Goal: Task Accomplishment & Management: Manage account settings

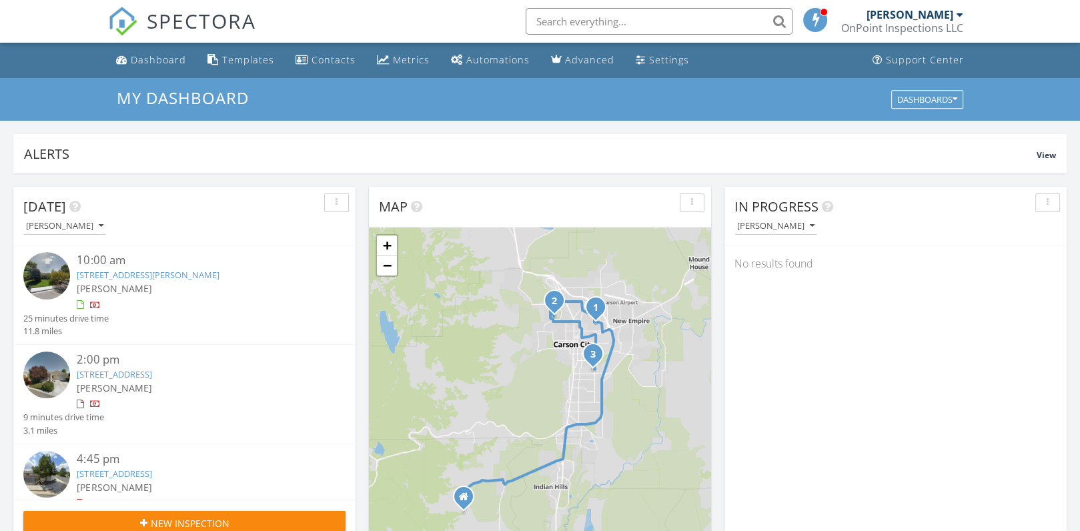
click at [586, 19] on input "text" at bounding box center [659, 21] width 267 height 27
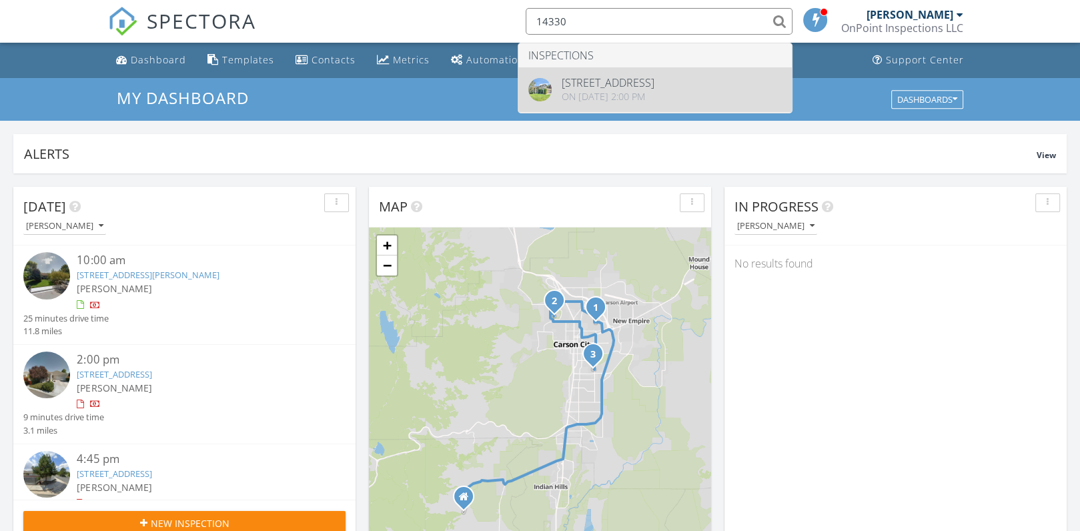
type input "14330"
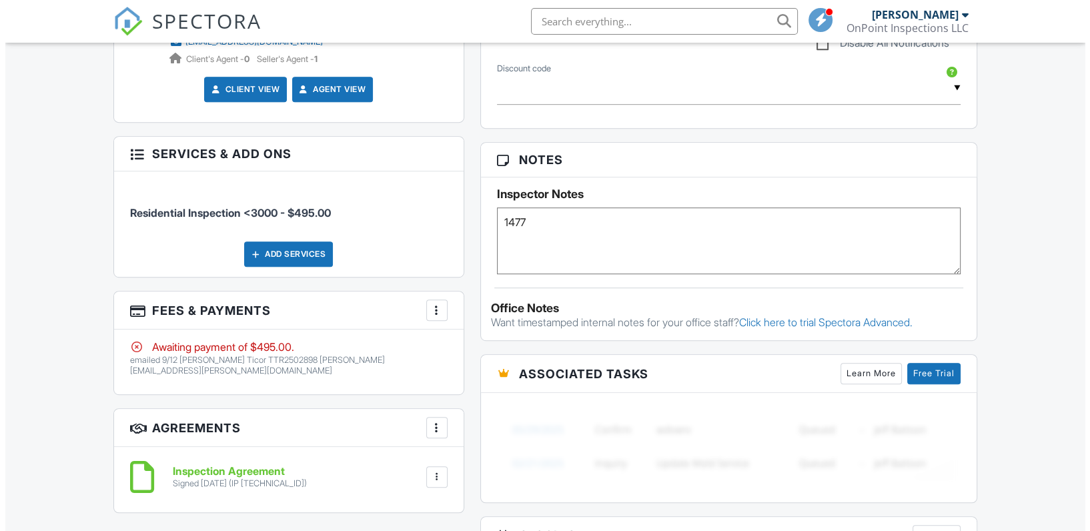
scroll to position [769, 0]
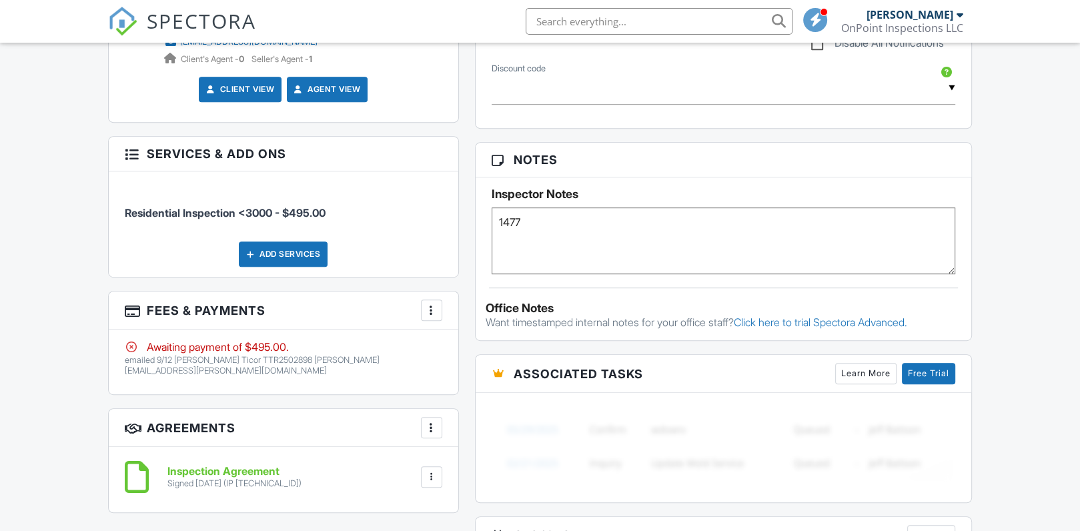
click at [430, 304] on div at bounding box center [431, 310] width 13 height 13
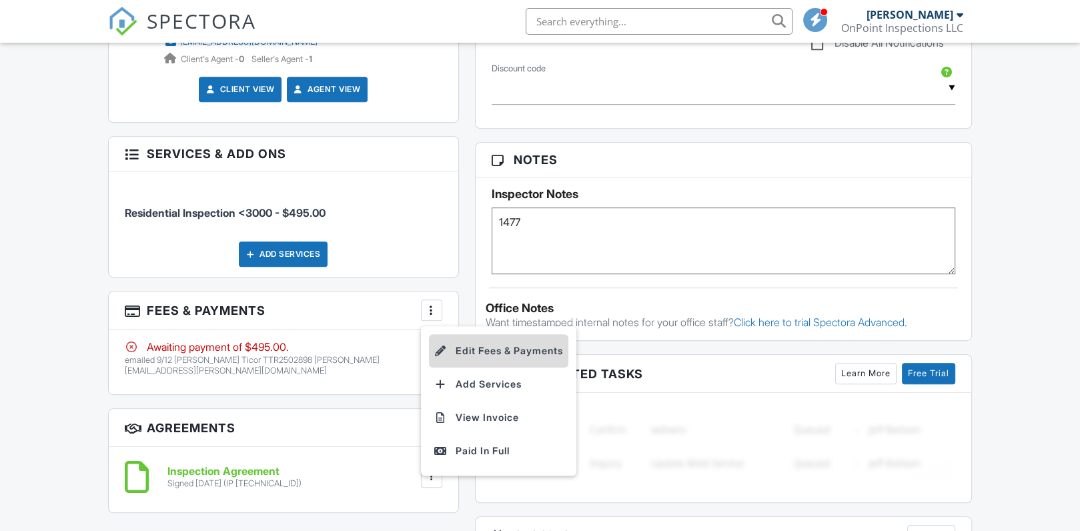
click at [488, 348] on li "Edit Fees & Payments" at bounding box center [498, 350] width 139 height 33
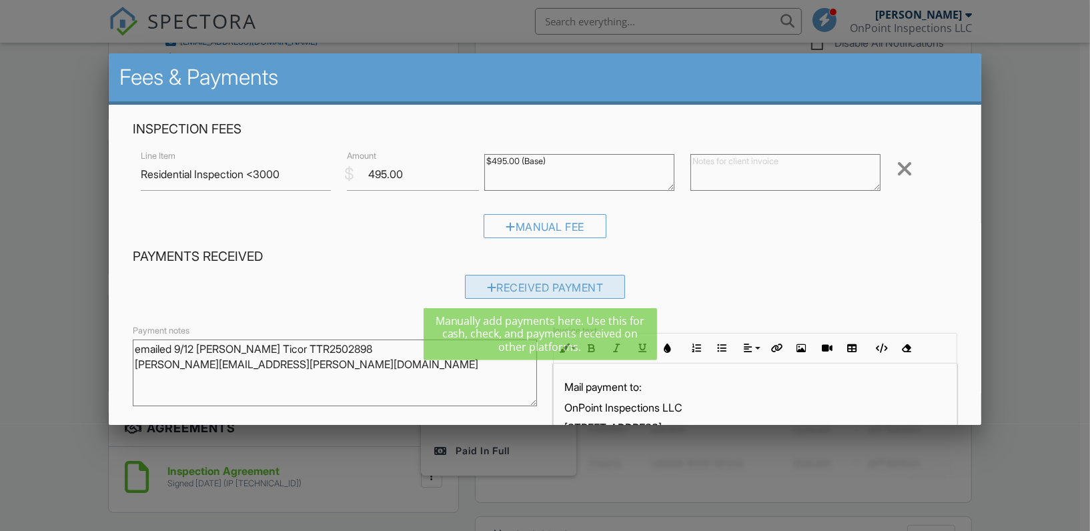
click at [541, 286] on div "Received Payment" at bounding box center [545, 287] width 161 height 24
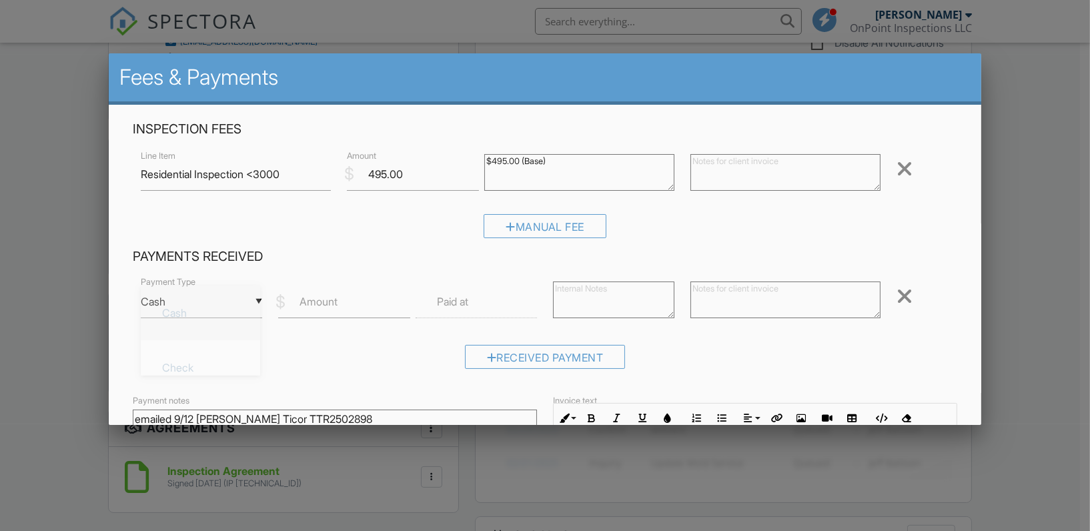
click at [256, 302] on div "▼ Cash Cash Check On-Site Card Other Cash Check On-Site Card Other" at bounding box center [201, 302] width 121 height 33
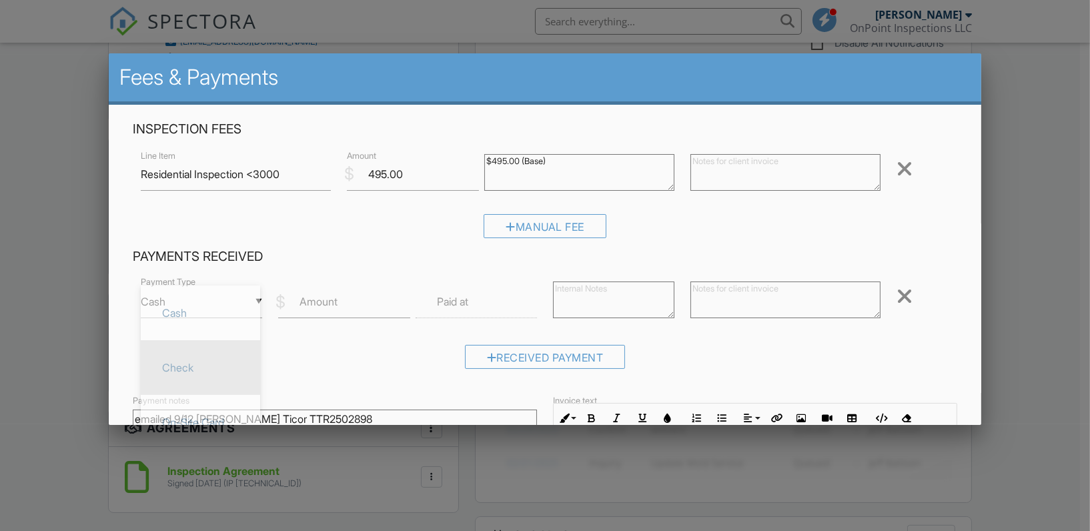
click at [190, 362] on span "Check" at bounding box center [200, 367] width 98 height 33
type input "Check"
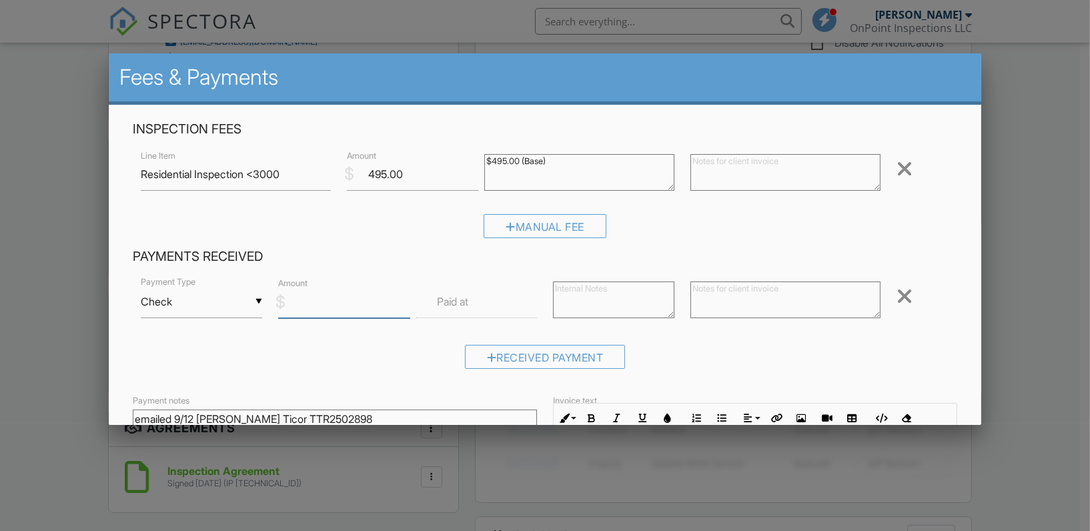
click at [338, 310] on input "Amount" at bounding box center [344, 302] width 132 height 33
type input "495.00"
click at [698, 302] on textarea at bounding box center [786, 300] width 190 height 37
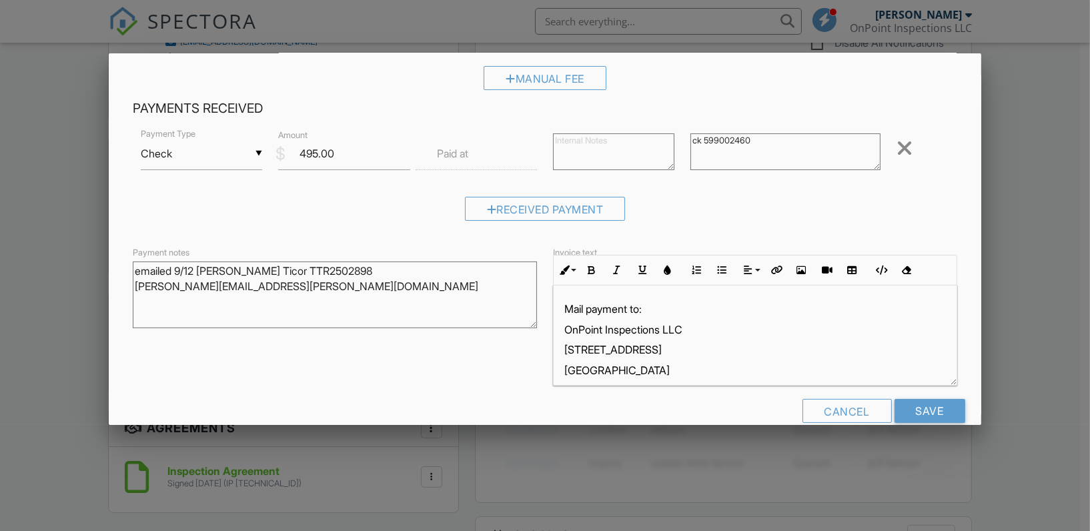
scroll to position [149, 0]
type textarea "ck 599002460"
click at [919, 409] on input "Save" at bounding box center [930, 410] width 71 height 24
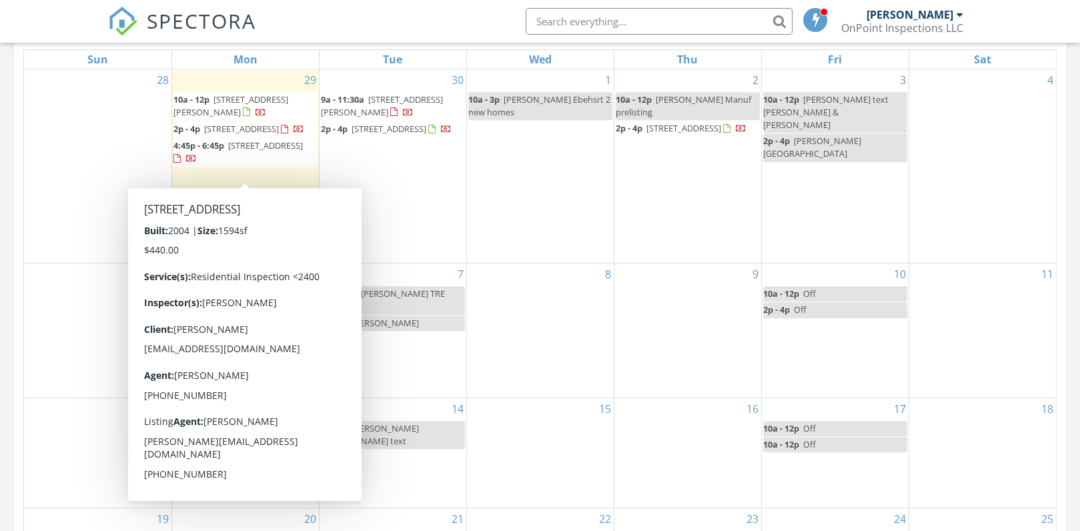
scroll to position [629, 0]
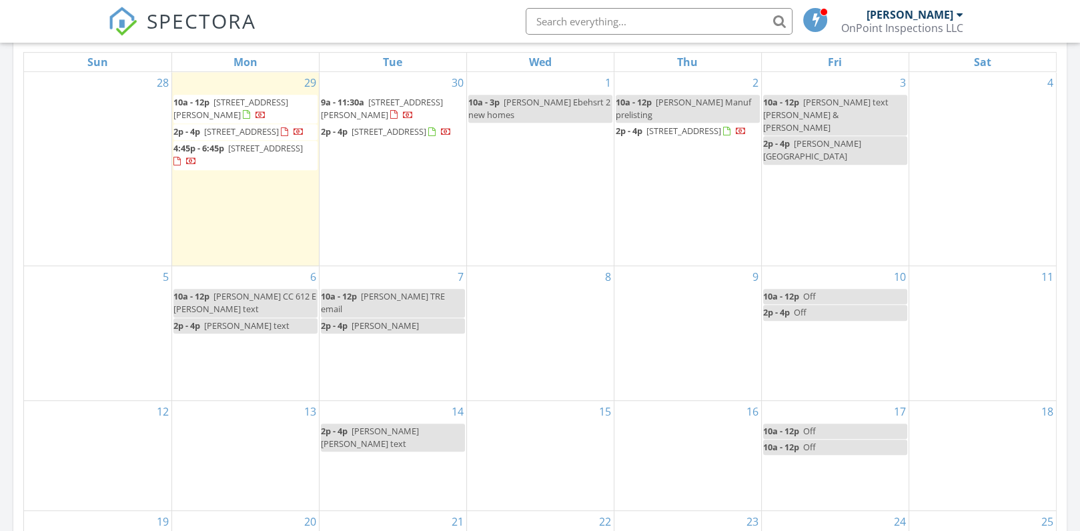
click at [1072, 302] on div "Today John Cook 10:00 am 1970 Hamilton Ave, Carson City, NV 89706 John Cook 25 …" at bounding box center [540, 151] width 1080 height 1215
click at [532, 97] on span "Casey Ebehsrt 2 new homes" at bounding box center [539, 108] width 142 height 25
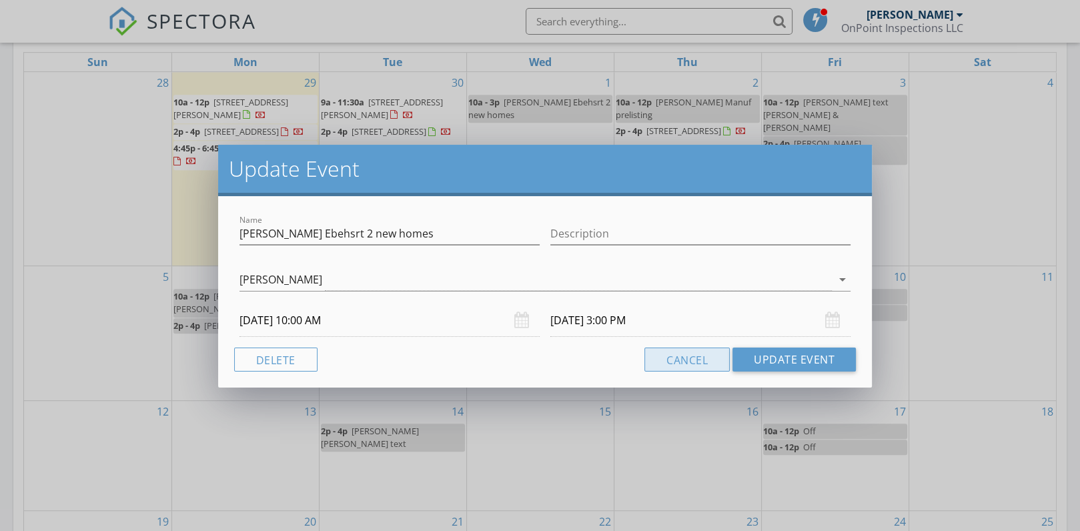
click at [680, 357] on button "Cancel" at bounding box center [687, 360] width 85 height 24
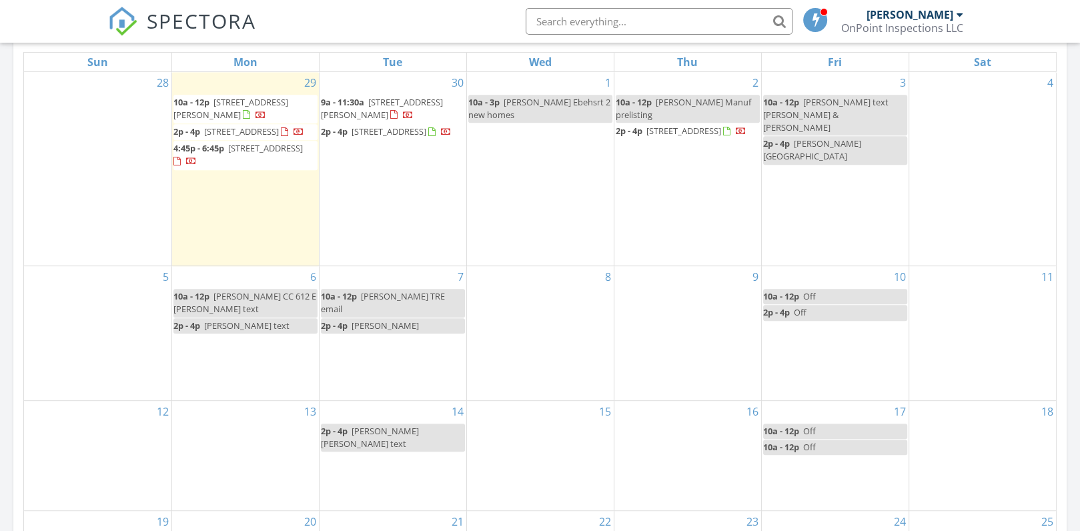
click at [228, 154] on span "[STREET_ADDRESS]" at bounding box center [265, 148] width 75 height 12
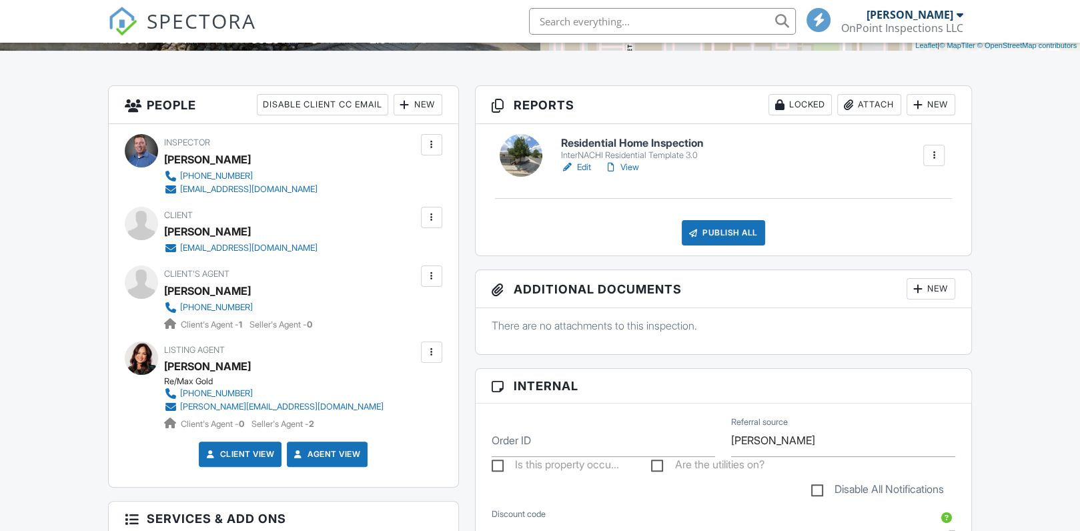
click at [434, 272] on div at bounding box center [431, 276] width 13 height 13
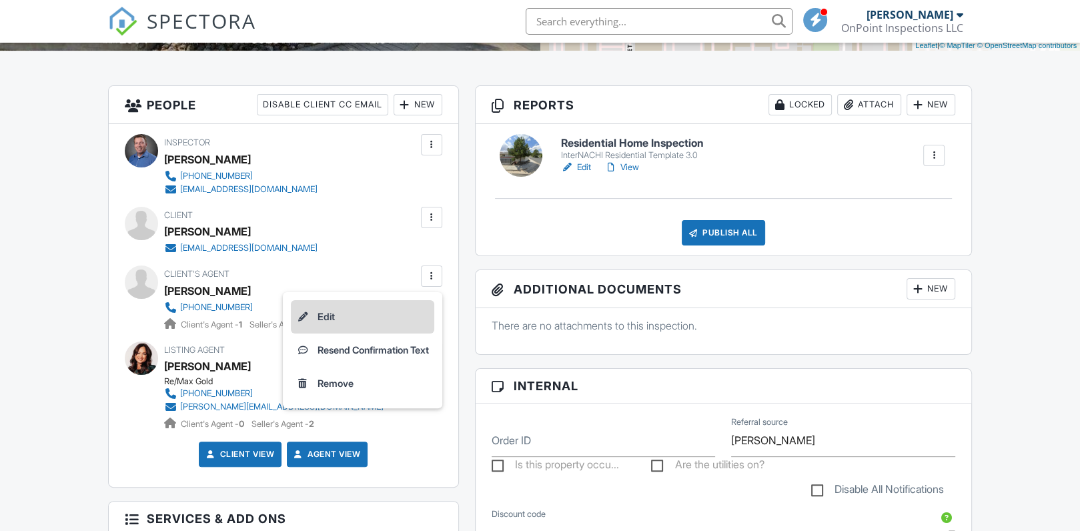
click at [315, 311] on li "Edit" at bounding box center [362, 316] width 143 height 33
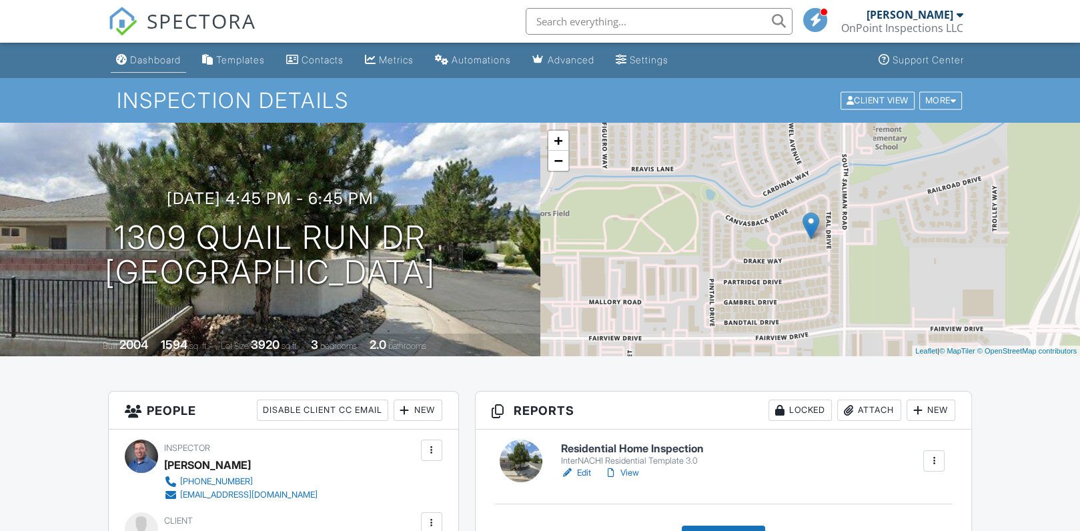
click at [157, 53] on link "Dashboard" at bounding box center [148, 60] width 75 height 25
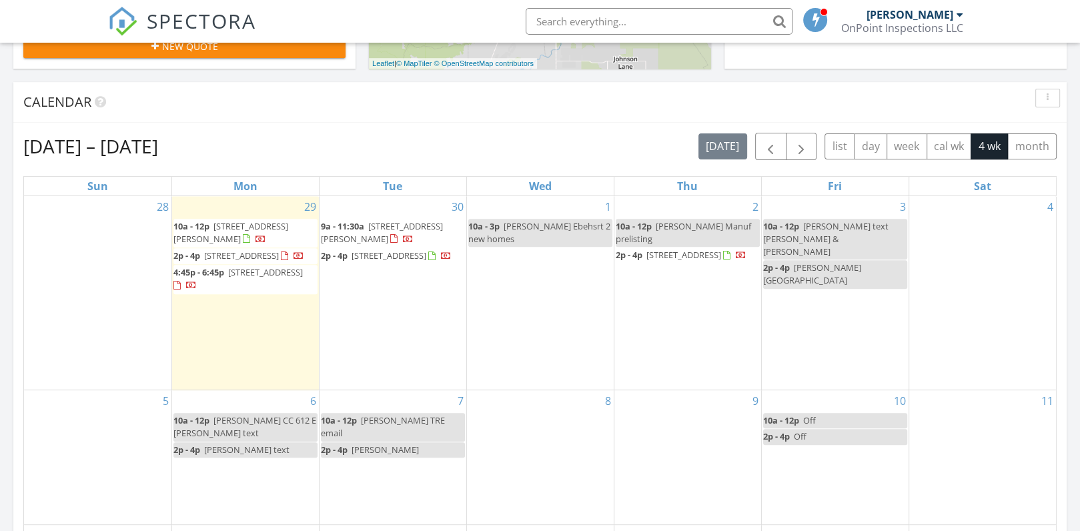
scroll to position [506, 0]
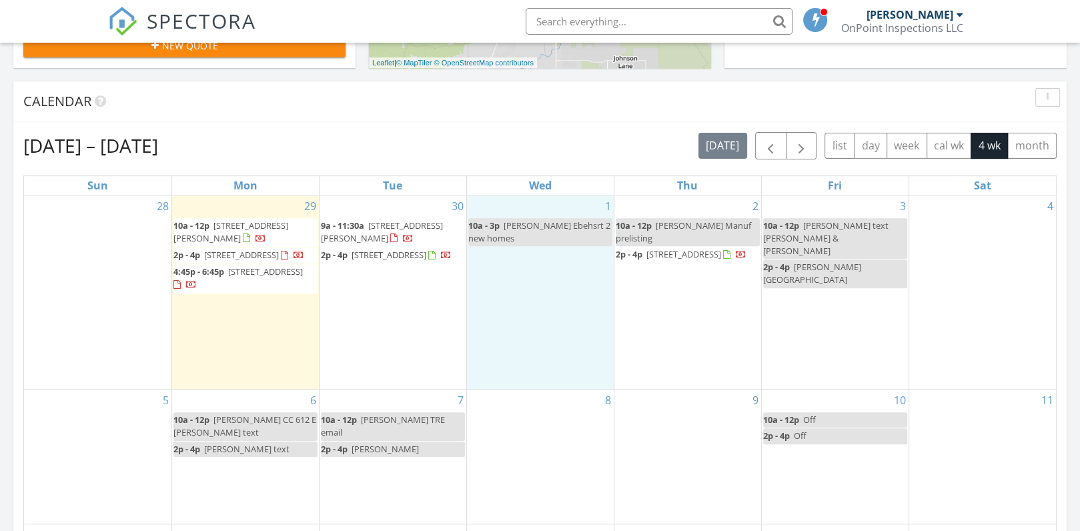
click at [506, 358] on div "1 10a - 3p [PERSON_NAME] 2 new homes" at bounding box center [540, 293] width 147 height 194
click at [547, 297] on link "Inspection" at bounding box center [538, 302] width 69 height 21
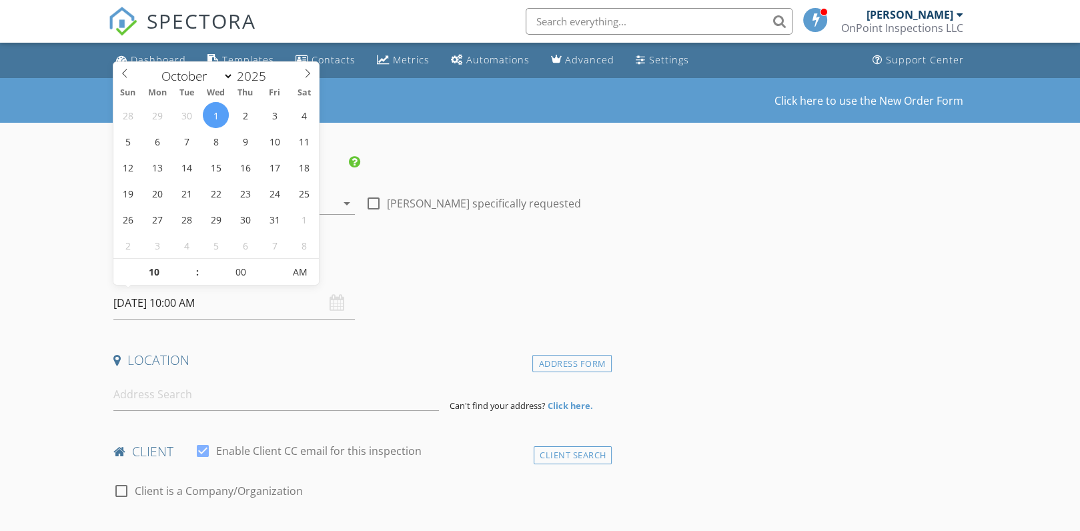
click at [179, 299] on input "[DATE] 10:00 AM" at bounding box center [234, 303] width 242 height 33
type input "09"
type input "[DATE] 9:00 AM"
click at [190, 277] on span at bounding box center [190, 278] width 9 height 13
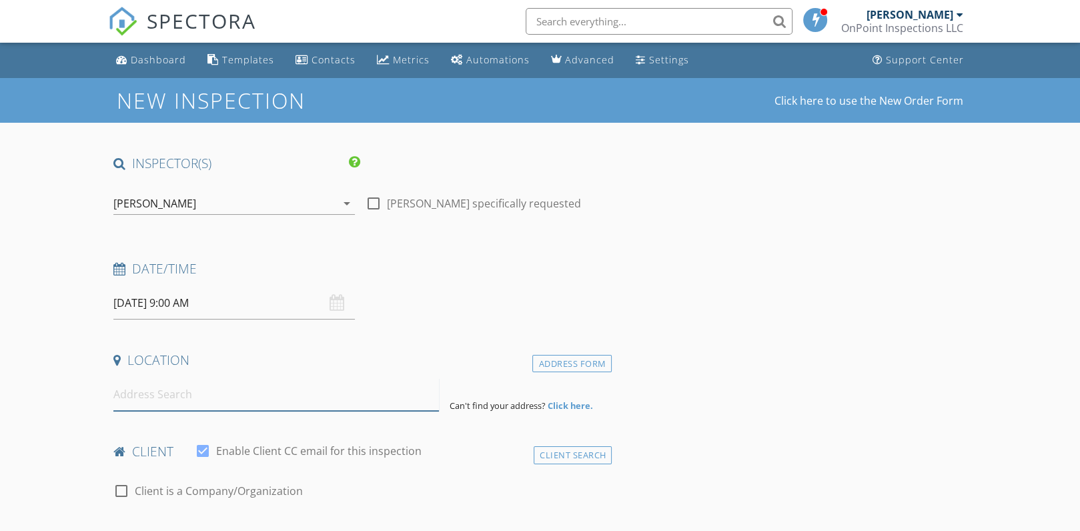
click at [192, 400] on input at bounding box center [276, 394] width 326 height 33
type input "[STREET_ADDRESS][PERSON_NAME]"
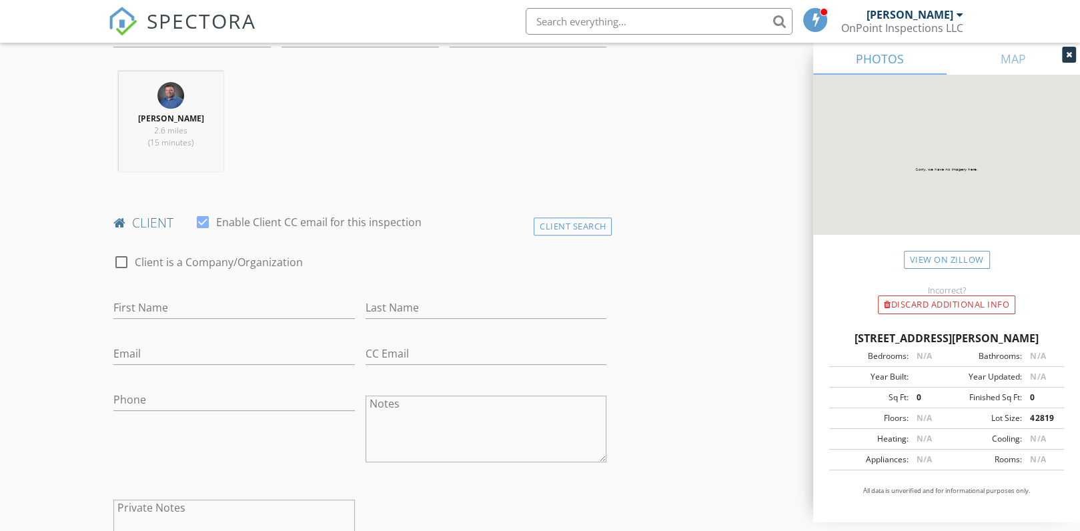
scroll to position [506, 0]
